Goal: Find specific page/section: Find specific page/section

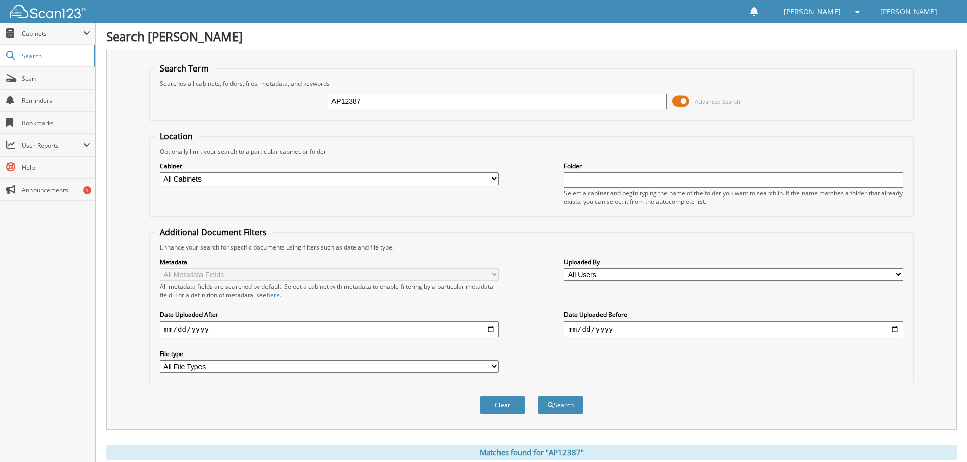
click at [455, 104] on input "AP12387" at bounding box center [497, 101] width 339 height 15
type input "T62685"
click at [537, 396] on button "Search" at bounding box center [560, 405] width 46 height 19
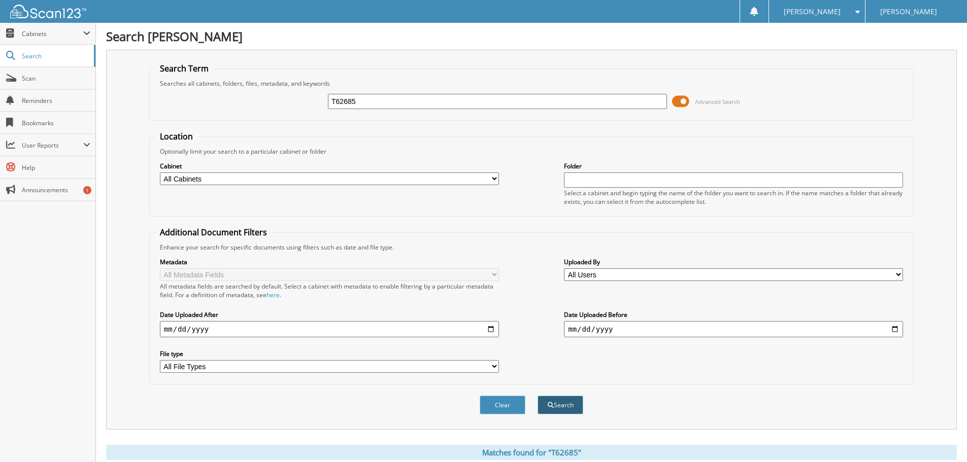
click at [553, 404] on button "Search" at bounding box center [560, 405] width 46 height 19
click at [37, 52] on span "Search" at bounding box center [55, 56] width 67 height 9
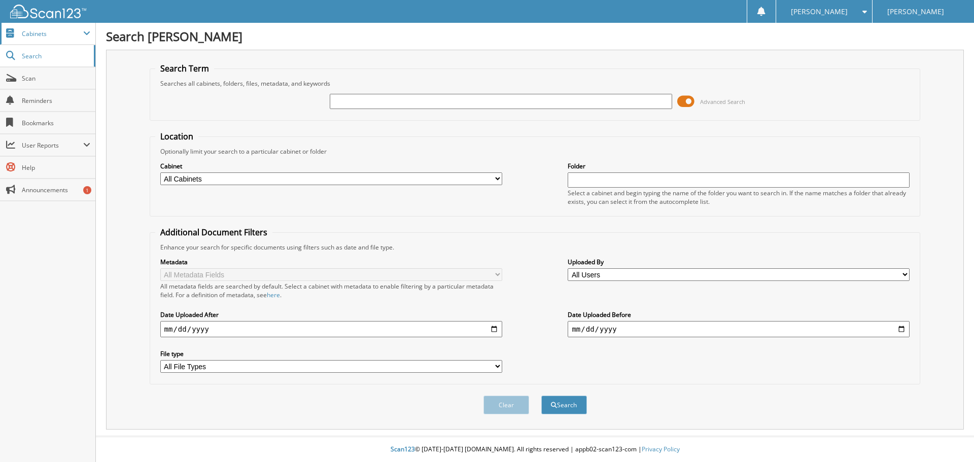
click at [48, 35] on span "Cabinets" at bounding box center [52, 33] width 61 height 9
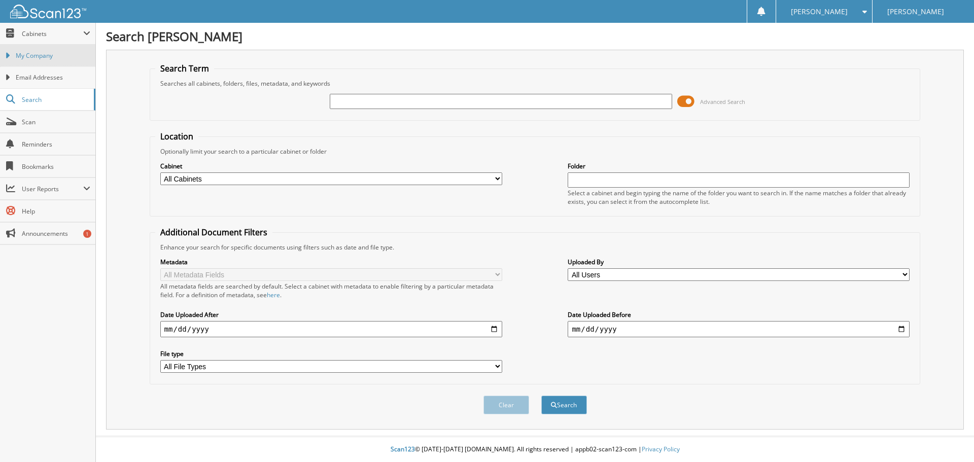
click at [53, 61] on link "My Company" at bounding box center [47, 56] width 95 height 22
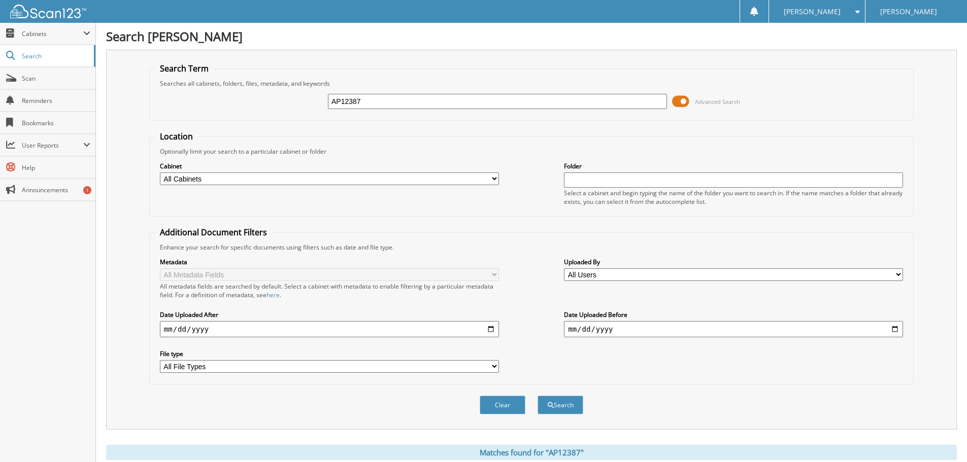
click at [468, 100] on input "AP12387" at bounding box center [497, 101] width 339 height 15
type input "T62685"
click at [537, 396] on button "Search" at bounding box center [560, 405] width 46 height 19
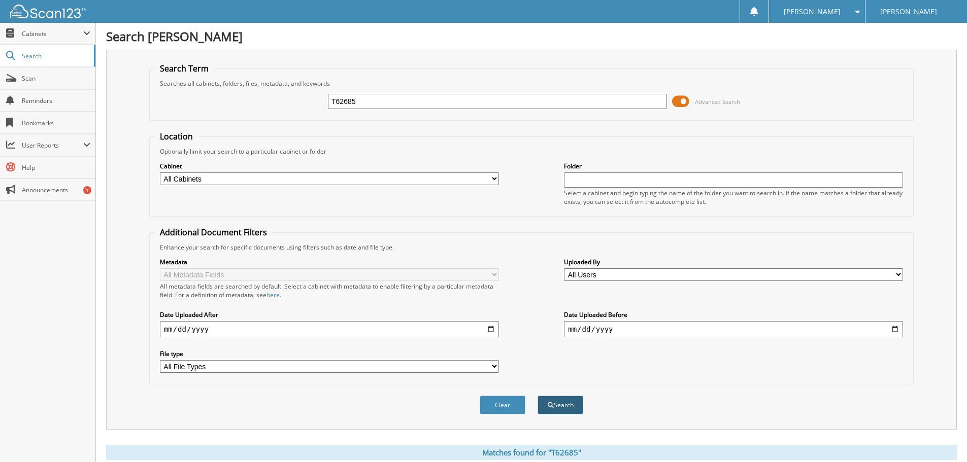
click at [563, 410] on button "Search" at bounding box center [560, 405] width 46 height 19
click at [79, 33] on span "Cabinets" at bounding box center [52, 33] width 61 height 9
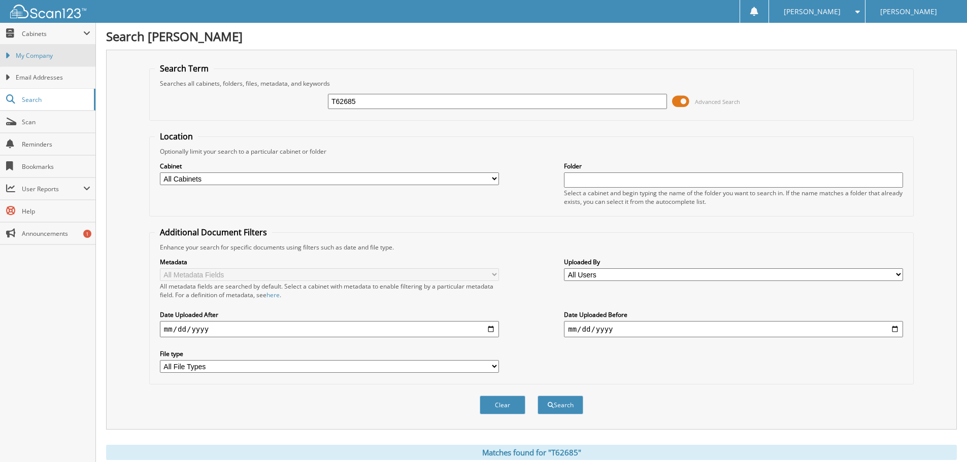
click at [54, 58] on span "My Company" at bounding box center [53, 55] width 75 height 9
